Goal: Information Seeking & Learning: Learn about a topic

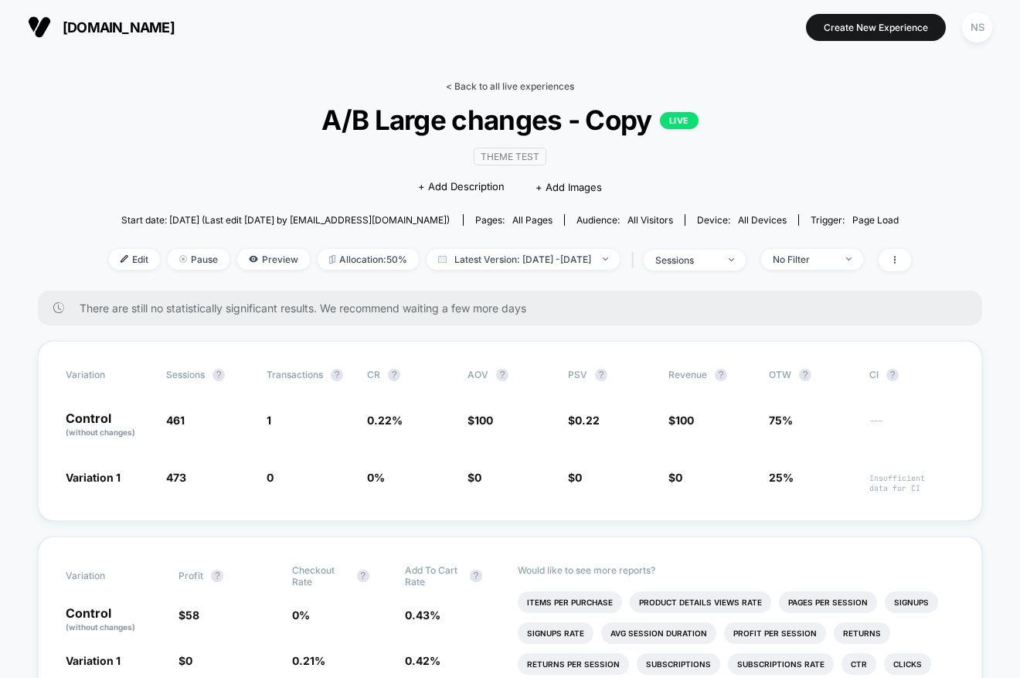
click at [455, 82] on link "< Back to all live experiences" at bounding box center [510, 86] width 128 height 12
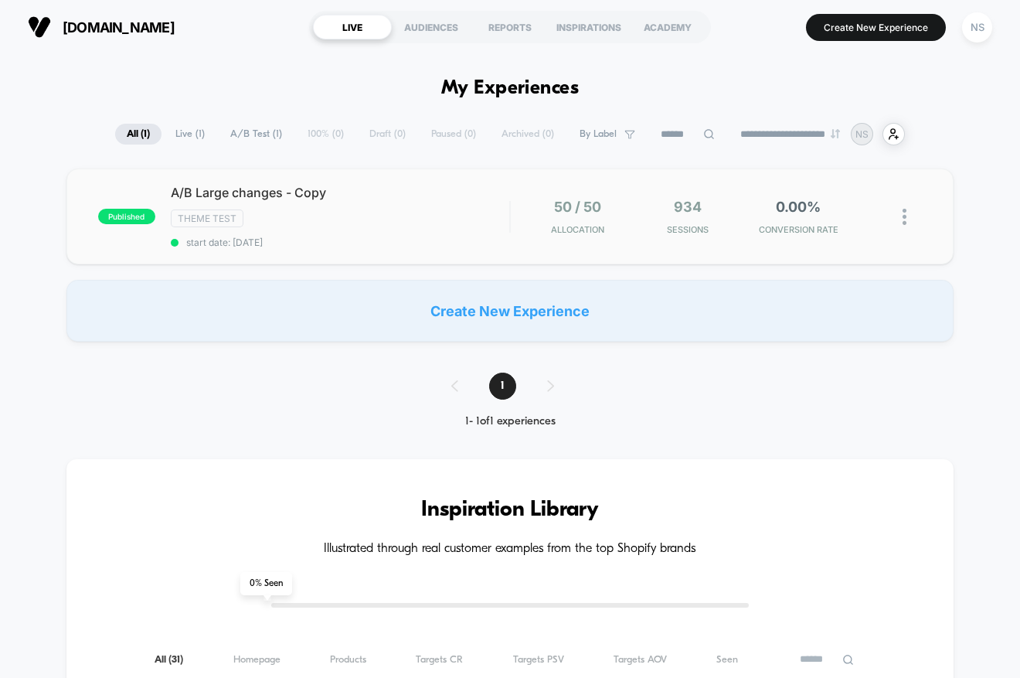
click at [655, 178] on div "published A/B Large changes - Copy Theme Test start date: [DATE] 50 / 50 Alloca…" at bounding box center [509, 217] width 887 height 96
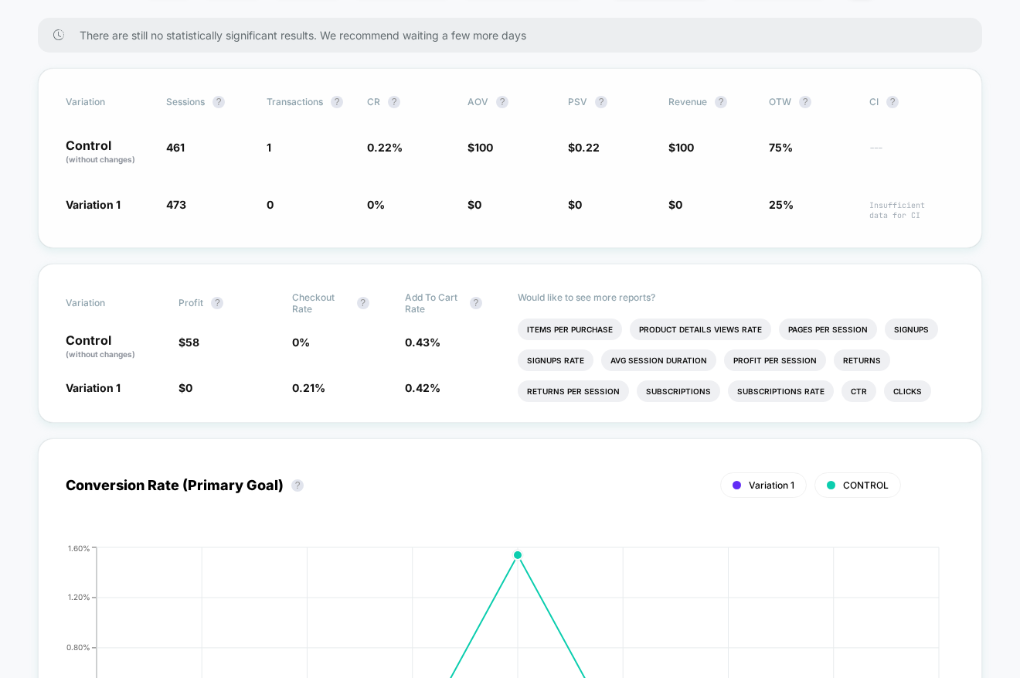
scroll to position [785, 0]
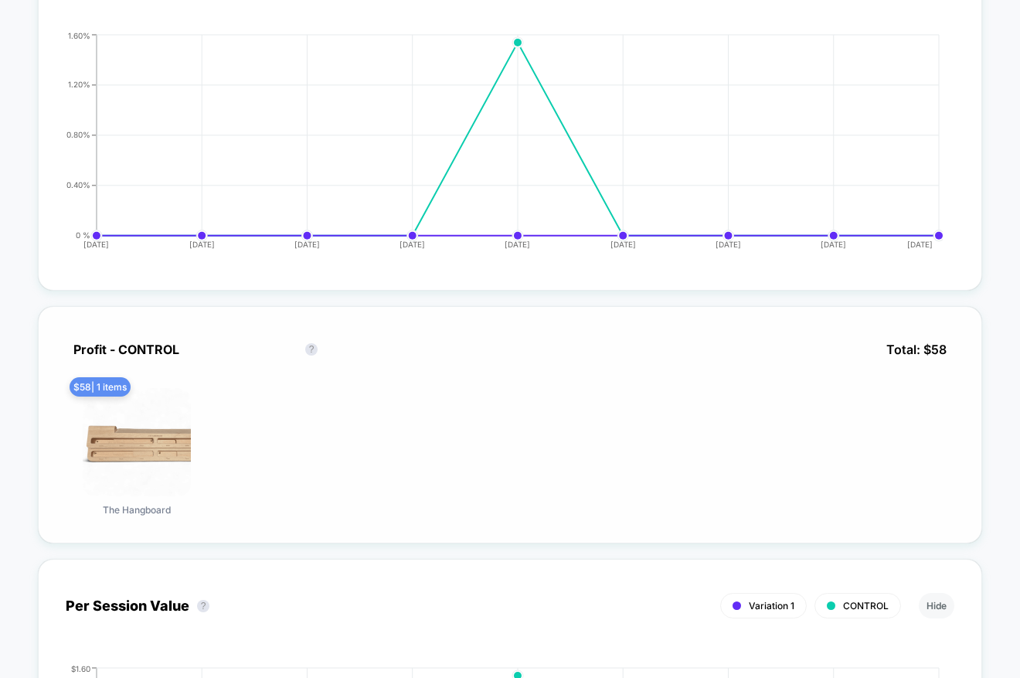
click at [79, 386] on span "$ 58 | 1 items" at bounding box center [100, 386] width 61 height 19
click at [145, 443] on img at bounding box center [137, 442] width 108 height 108
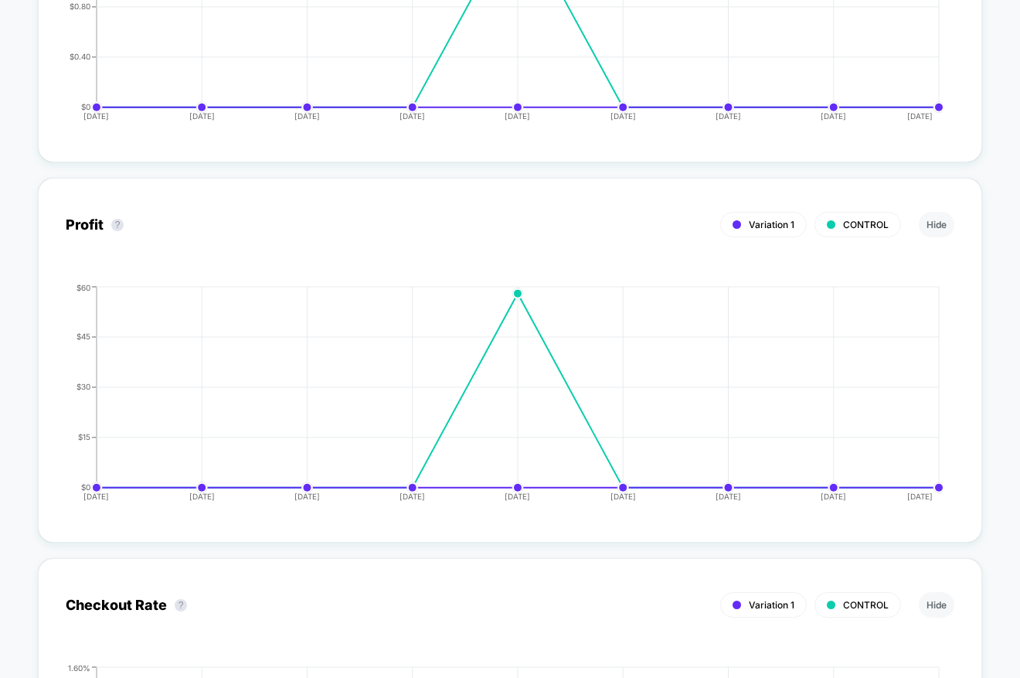
scroll to position [1765, 0]
